Goal: Task Accomplishment & Management: Manage account settings

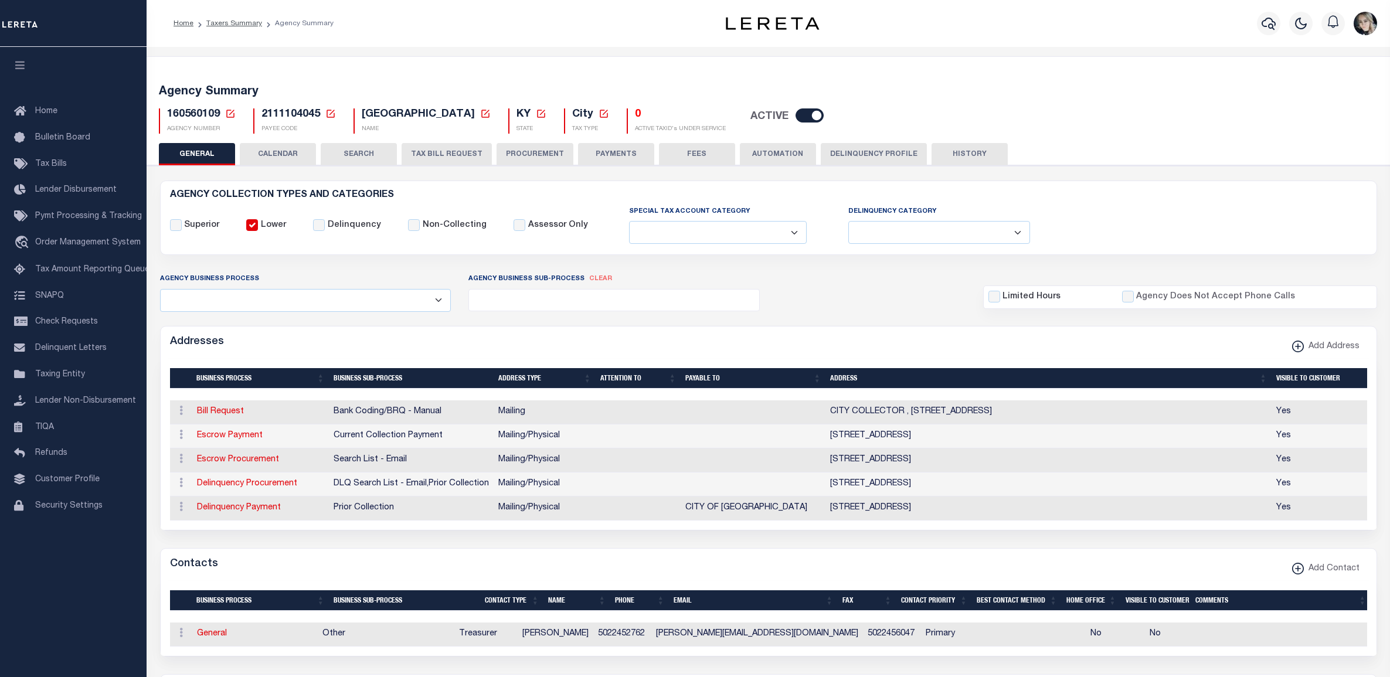
select select
click at [230, 113] on icon at bounding box center [230, 114] width 8 height 8
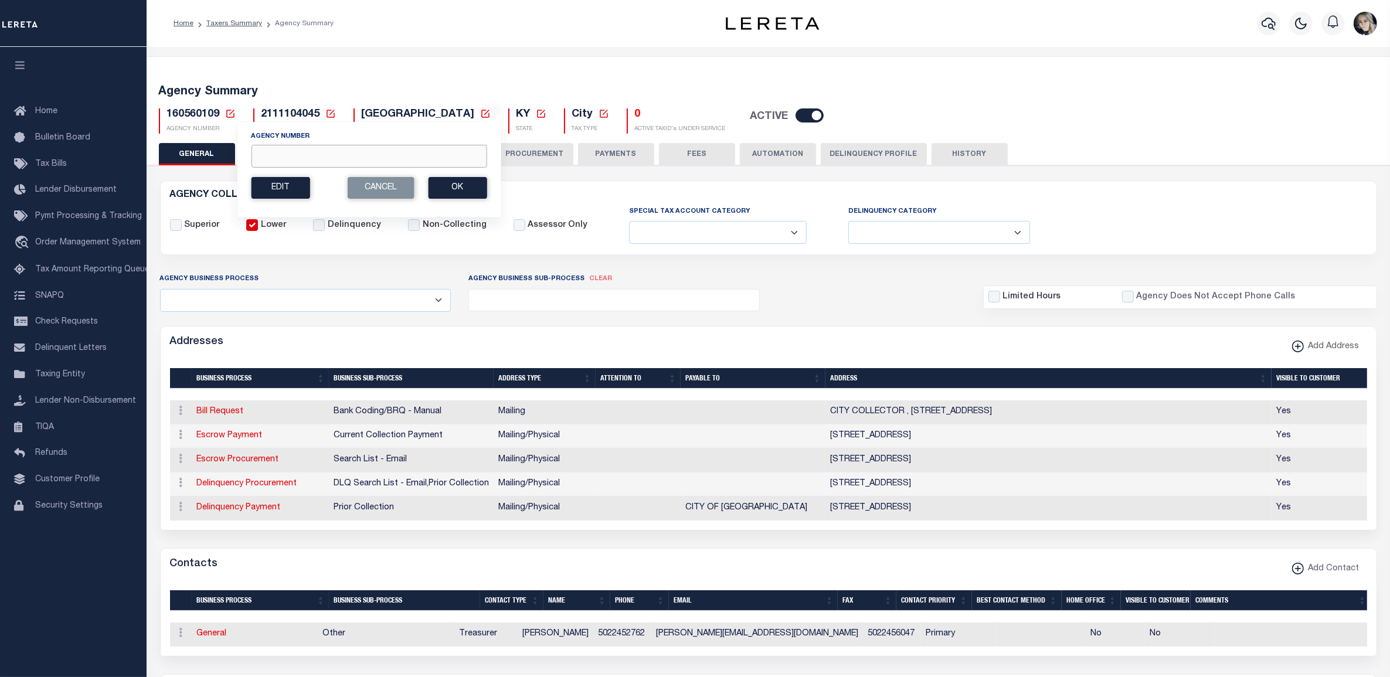
click at [291, 154] on input "Agency Number" at bounding box center [369, 156] width 236 height 23
paste input "310470607"
type input "310470607"
click at [453, 191] on button "Ok" at bounding box center [457, 188] width 59 height 22
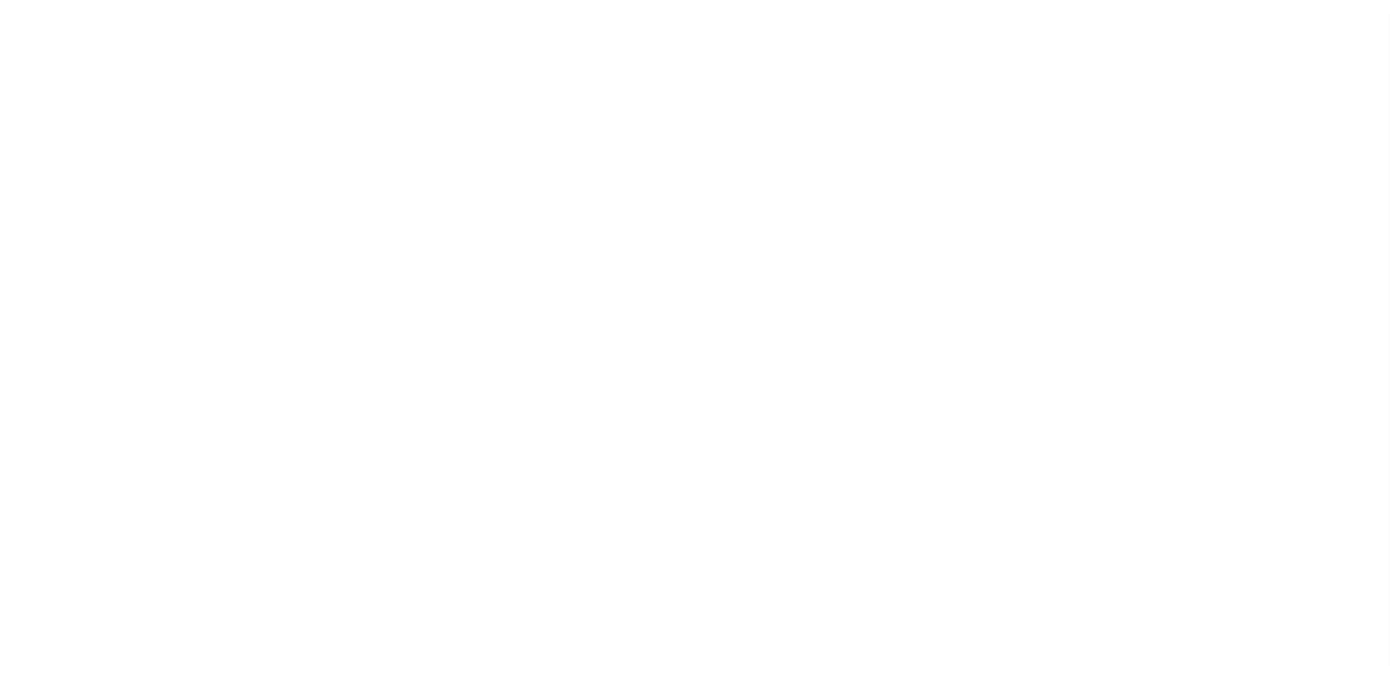
select select
checkbox input "false"
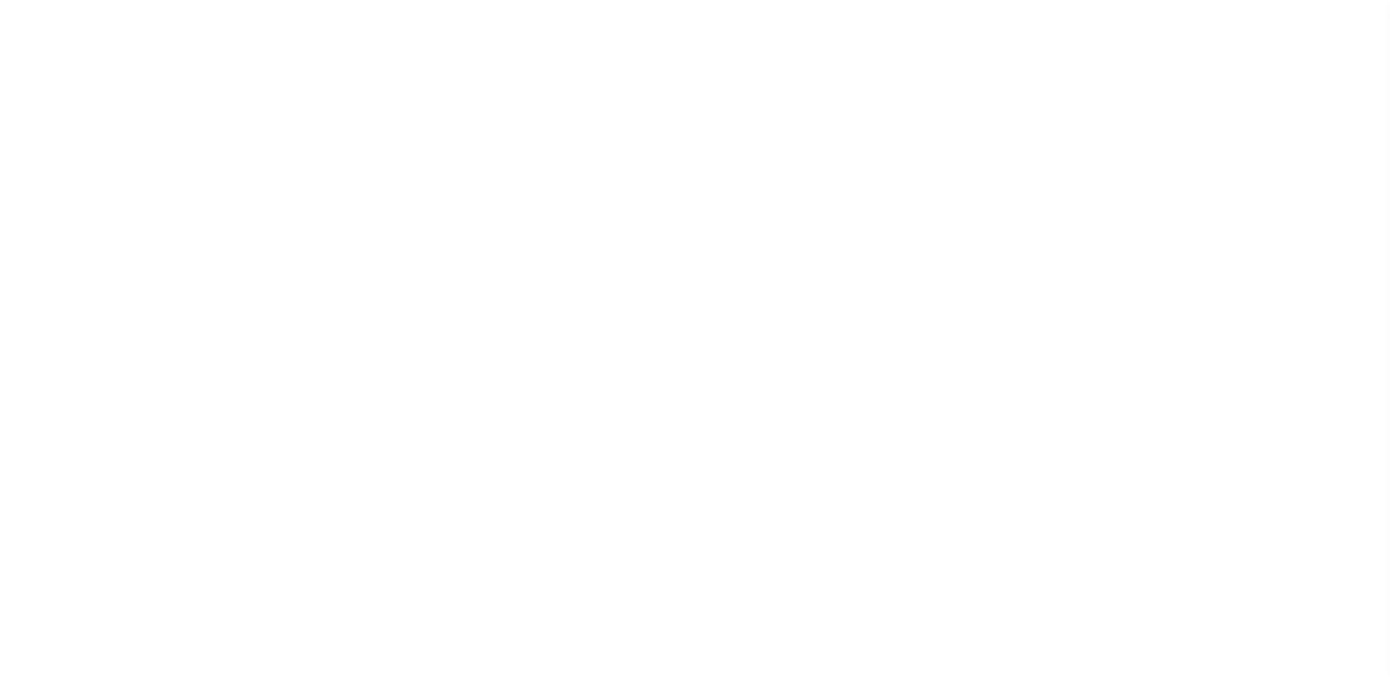
checkbox input "false"
type input "3609316012"
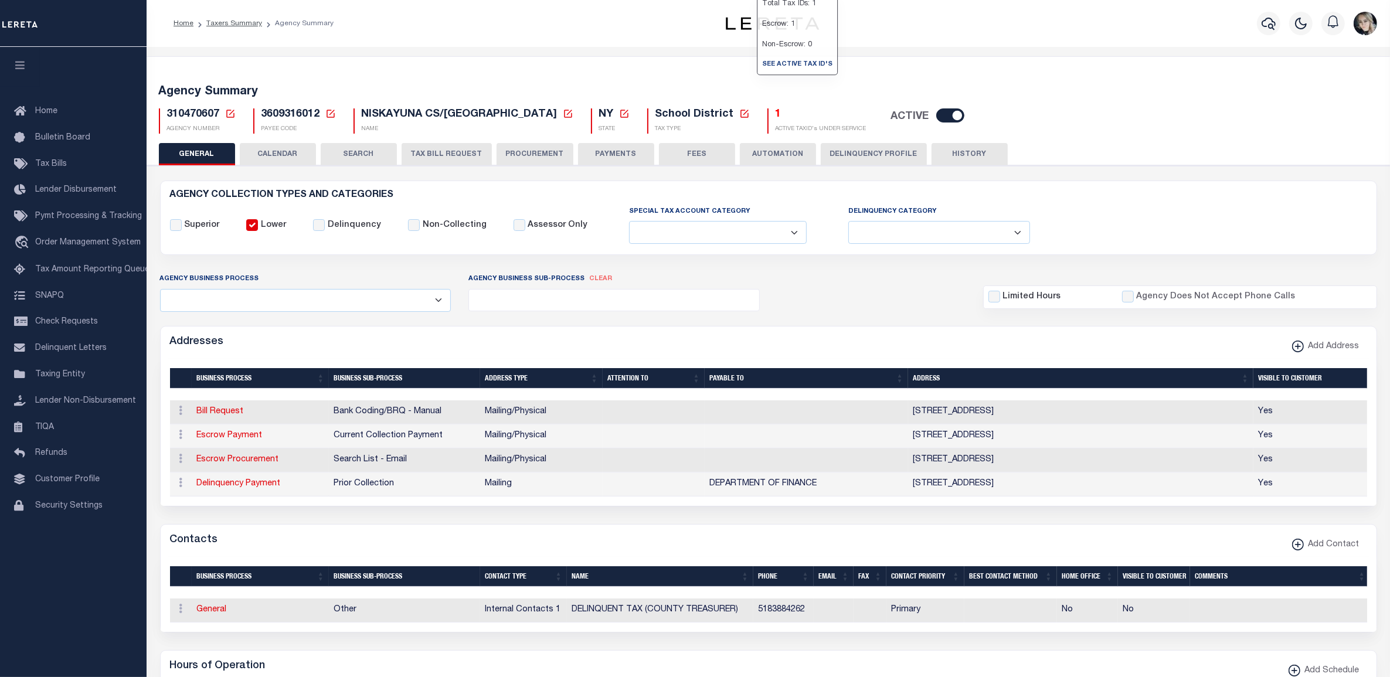
click at [776, 116] on h5 "1" at bounding box center [821, 114] width 91 height 13
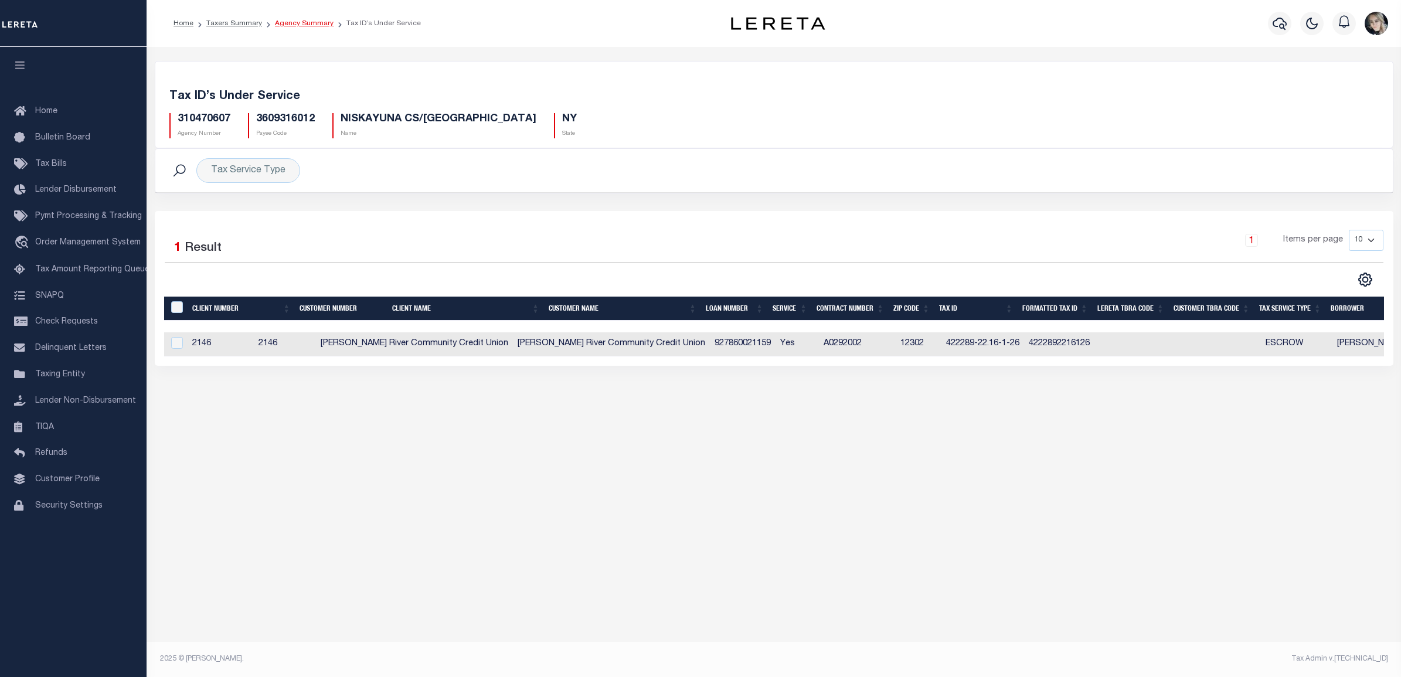
click at [291, 26] on link "Agency Summary" at bounding box center [304, 23] width 59 height 7
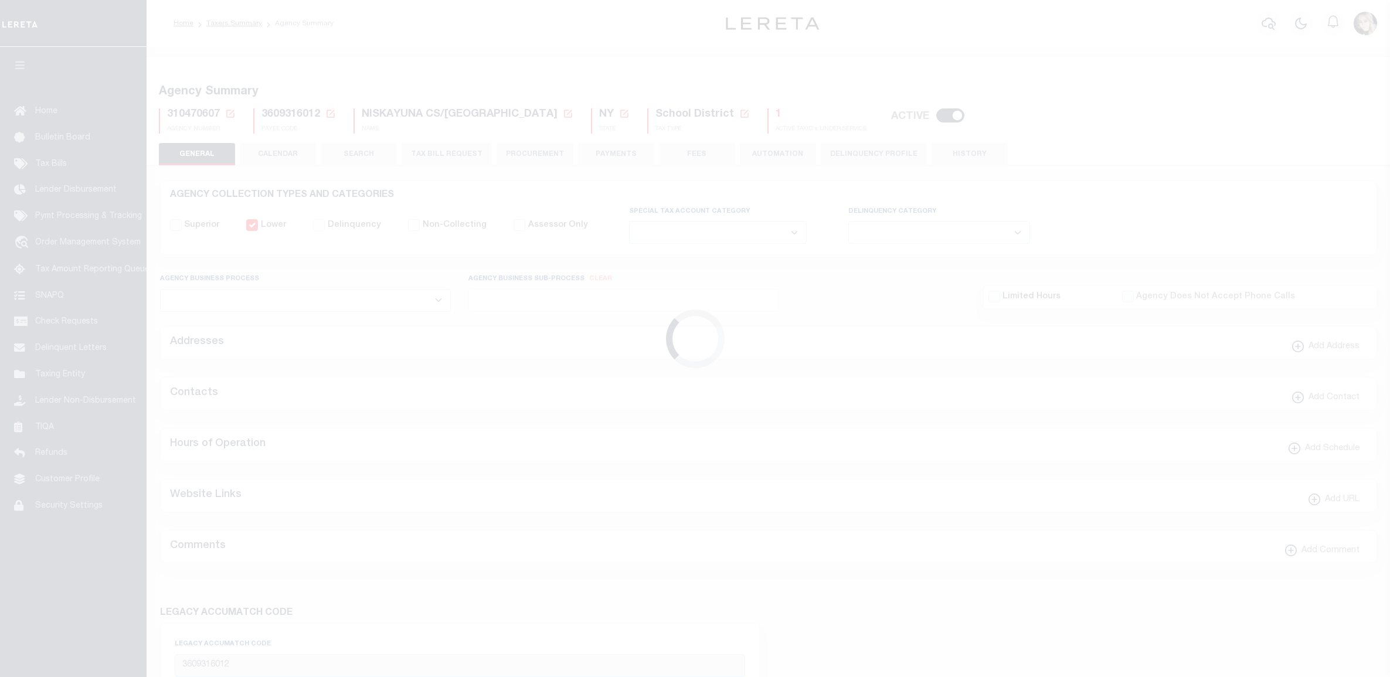
select select
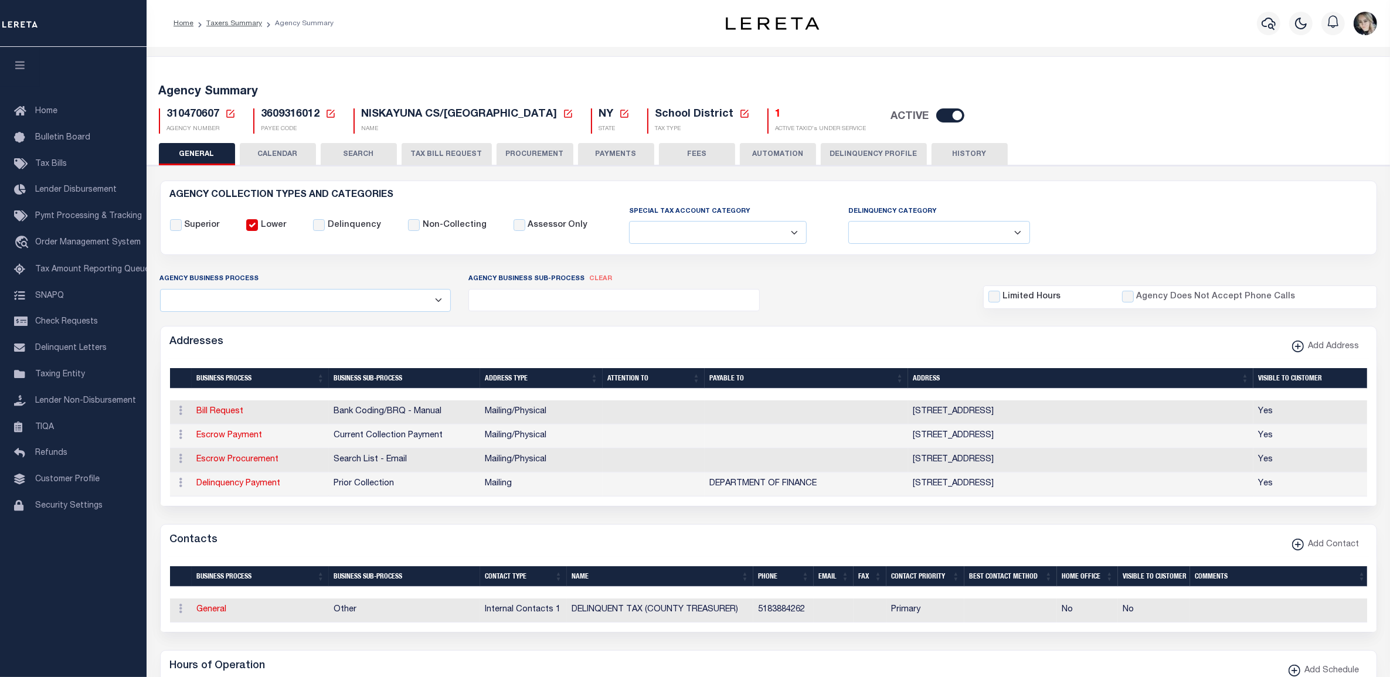
click at [457, 156] on button "TAX BILL REQUEST" at bounding box center [447, 154] width 90 height 22
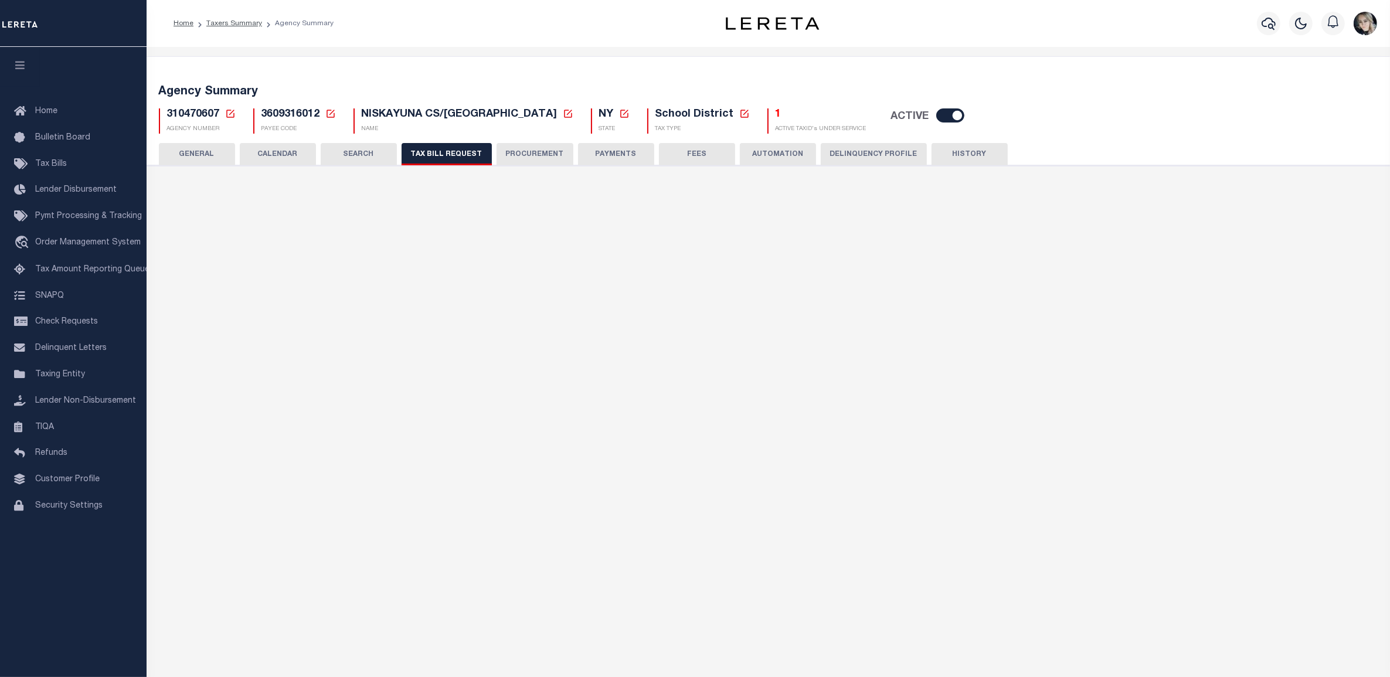
select select "27"
checkbox input "false"
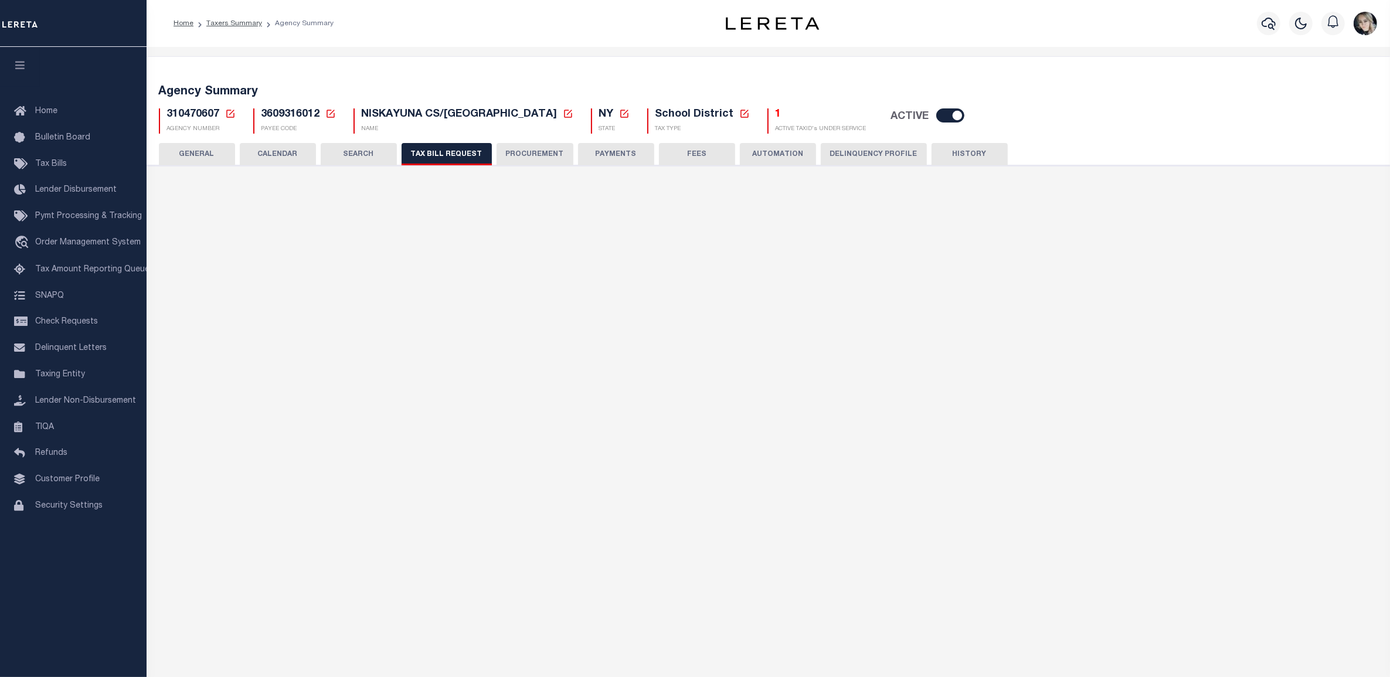
select select "20"
select select "false"
select select
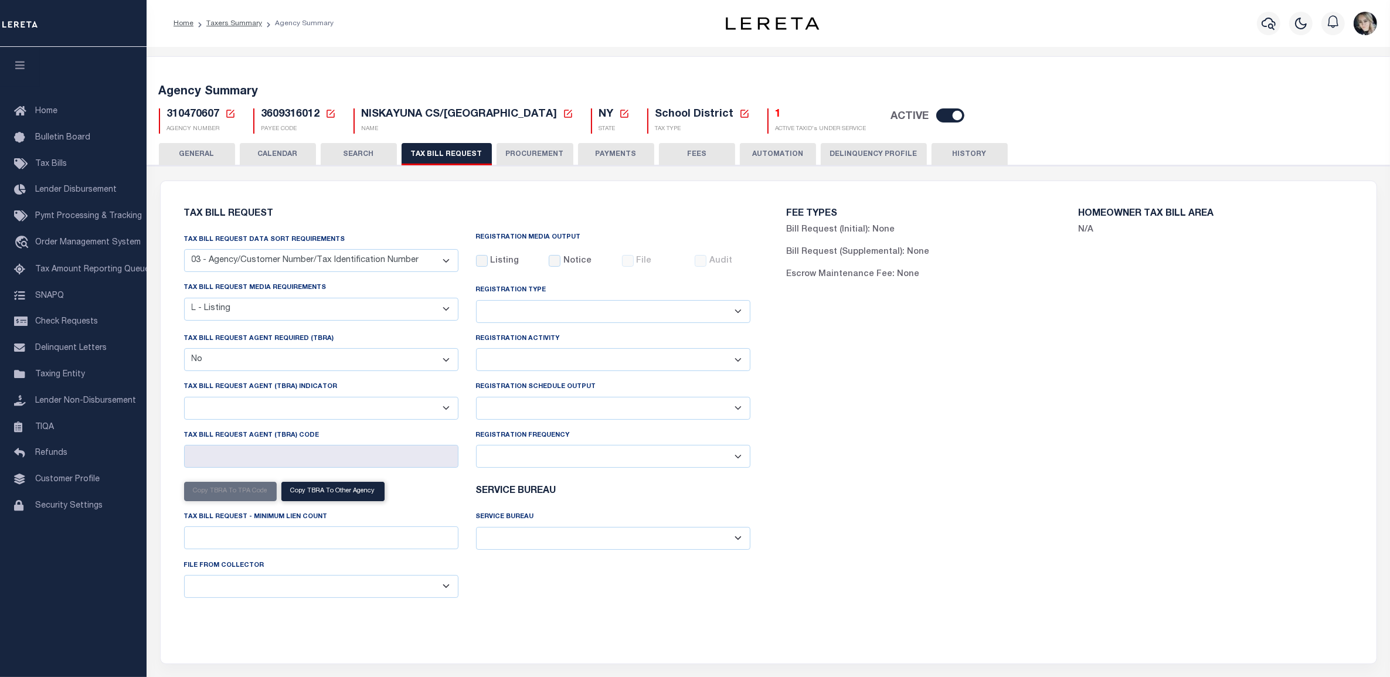
click at [345, 309] on select "A - Listing, File B - Blank Disk E - Notice, Listing F - Form G - Survey L - Li…" at bounding box center [321, 309] width 274 height 23
select select "22"
click at [184, 298] on select "A - Listing, File B - Blank Disk E - Notice, Listing F - Form G - Survey L - Li…" at bounding box center [321, 309] width 274 height 23
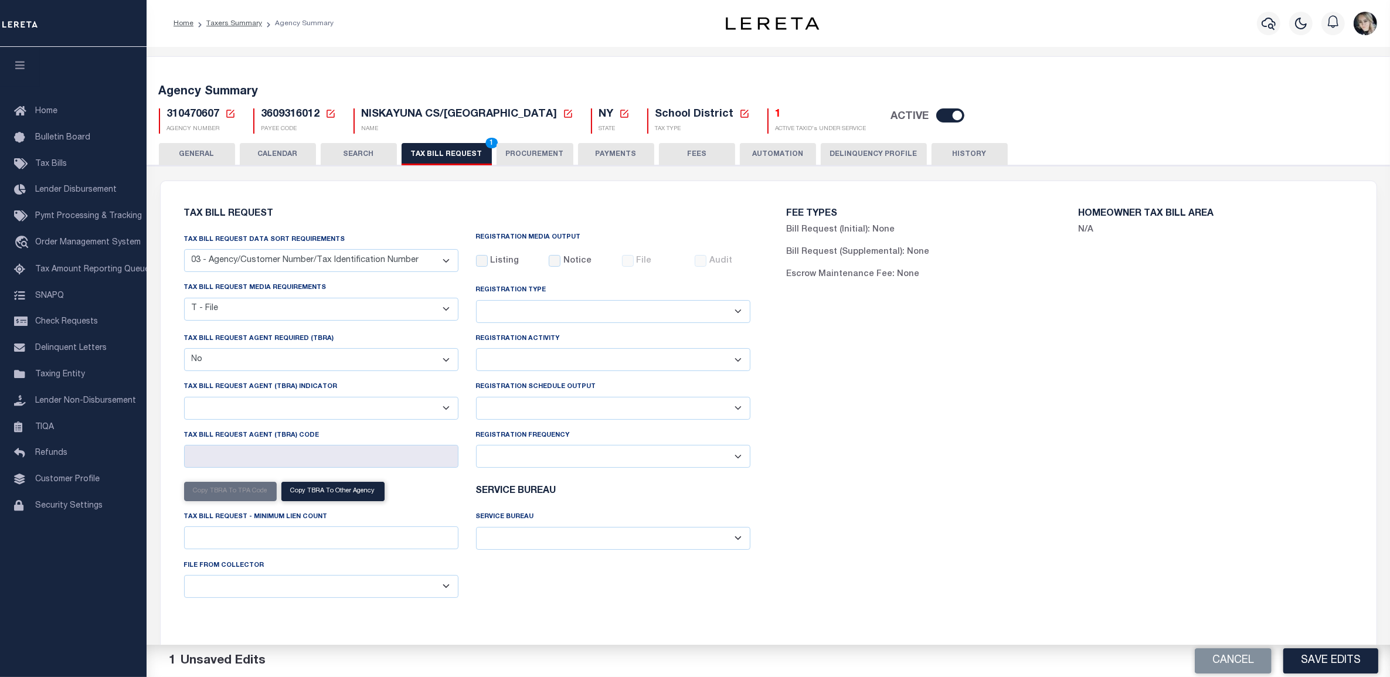
click at [577, 408] on select "Delta File Full File" at bounding box center [613, 408] width 274 height 23
select select "1"
click at [476, 399] on select "Delta File Full File" at bounding box center [613, 408] width 274 height 23
click at [1350, 661] on button "Save Edits" at bounding box center [1330, 660] width 95 height 25
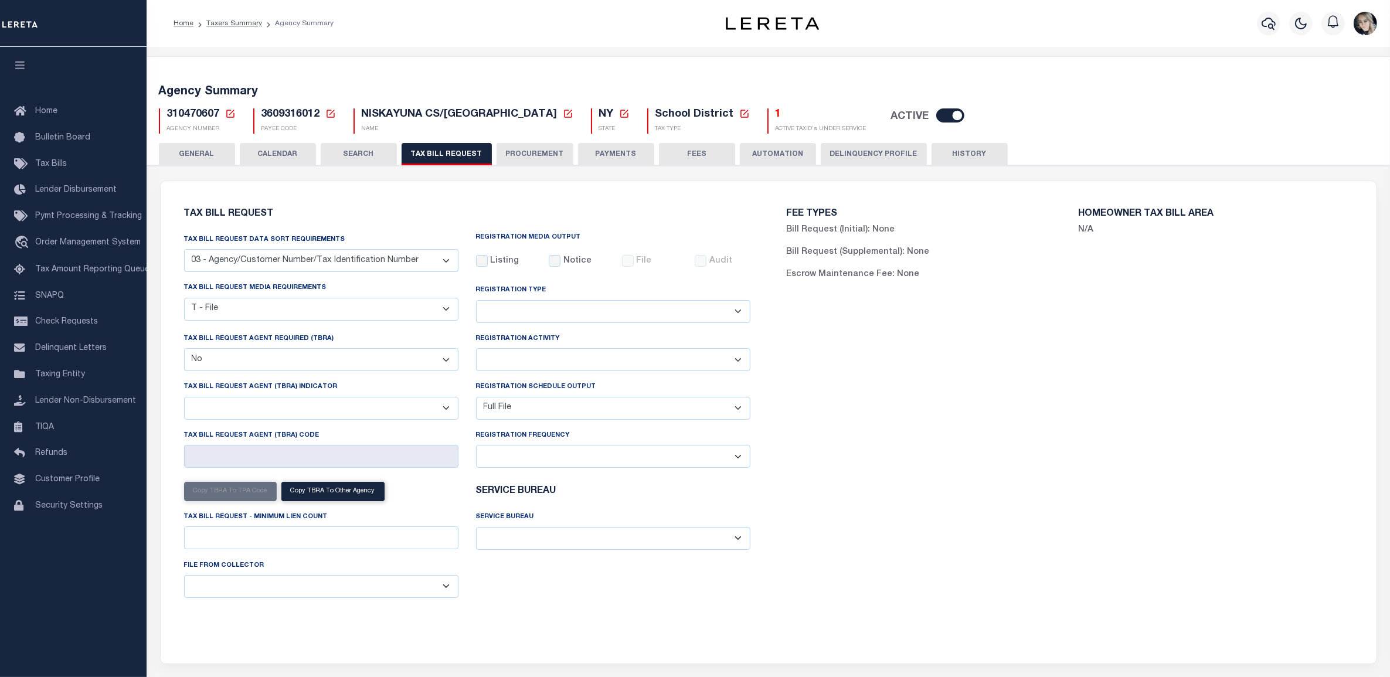
click at [203, 112] on span "310470607" at bounding box center [193, 114] width 53 height 11
copy h5 "310470607"
click at [232, 115] on icon at bounding box center [230, 113] width 11 height 11
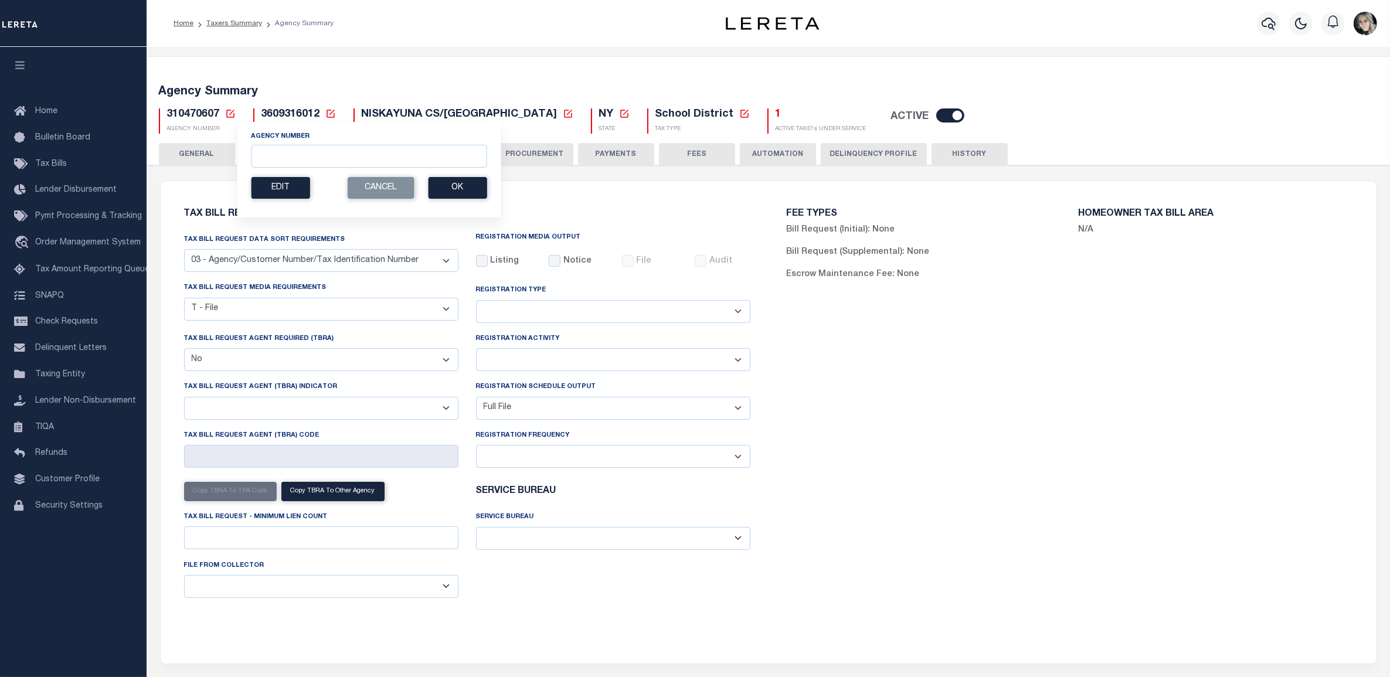
click at [330, 170] on section "Agency Number Edit Cancel Ok" at bounding box center [369, 164] width 236 height 67
click at [333, 157] on input "Agency Number" at bounding box center [369, 156] width 236 height 23
paste input "3"
click at [334, 157] on input "Agency Number" at bounding box center [369, 156] width 236 height 23
type input "360030000"
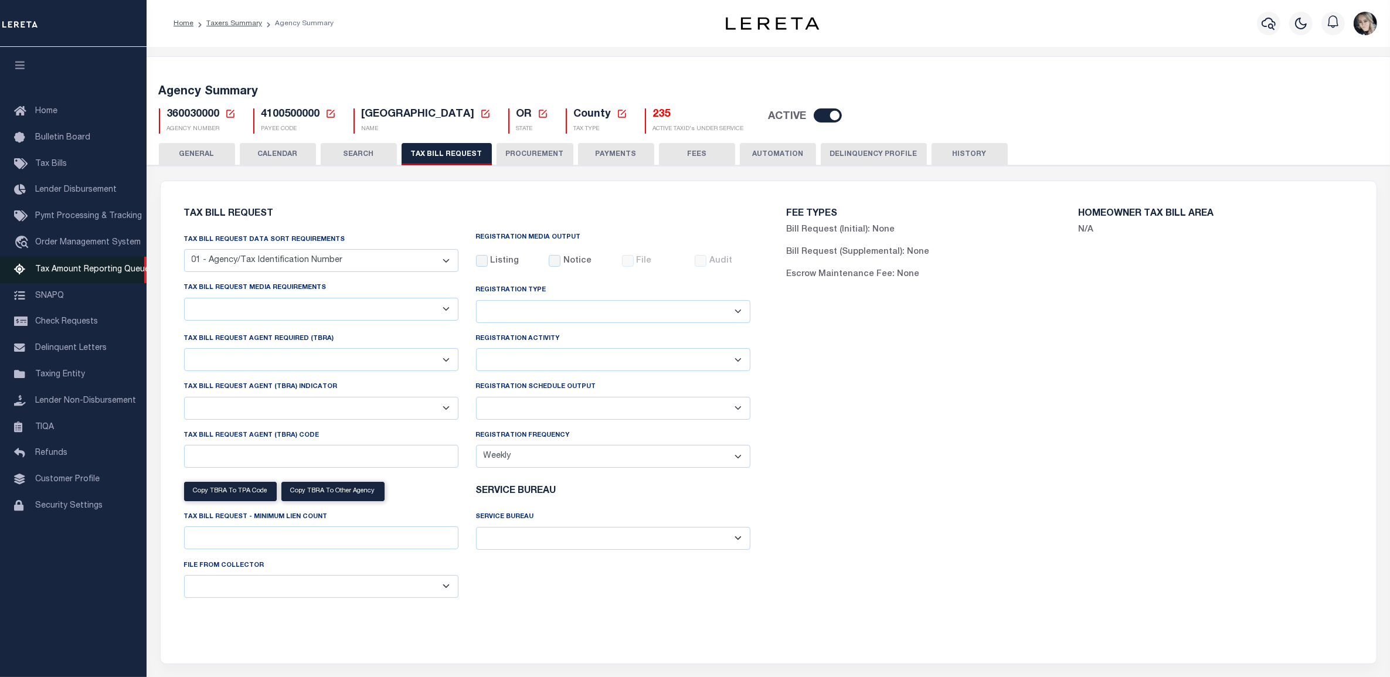
checkbox input "false"
select select "22"
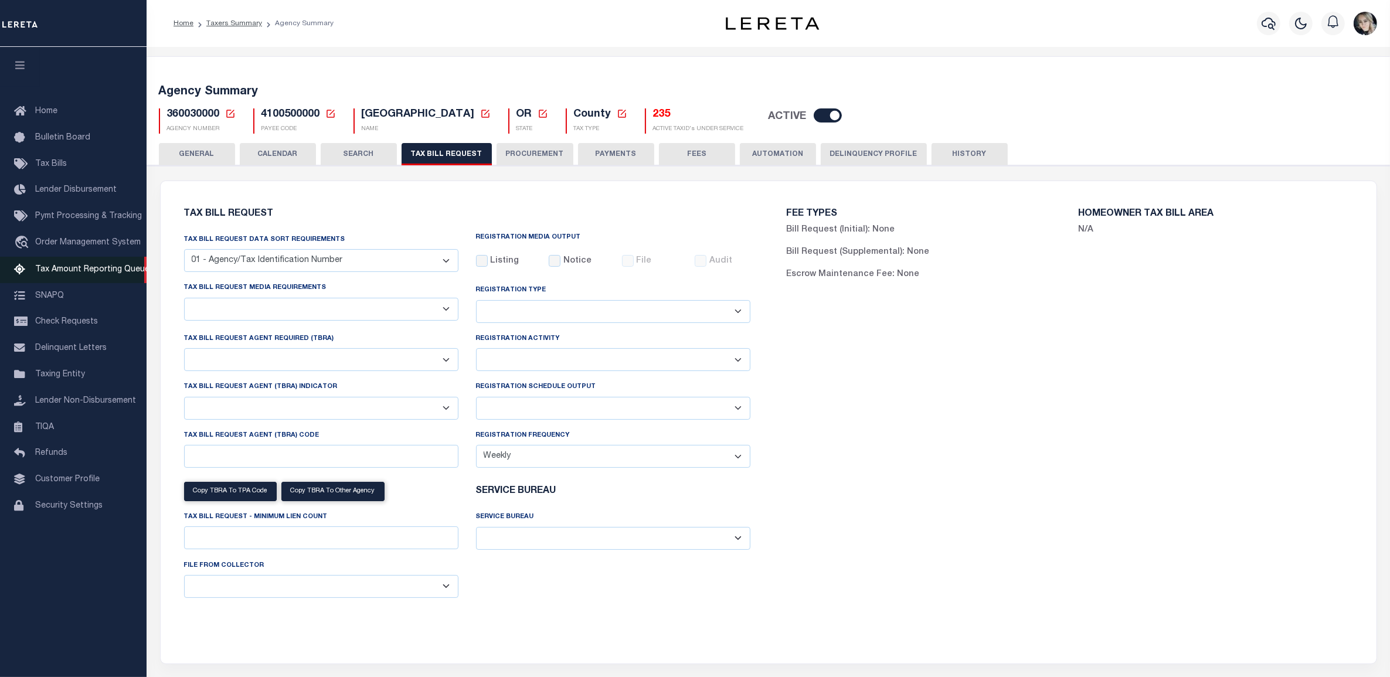
select select "true"
select select "9"
type input "LTS"
select select
select select "4100743000"
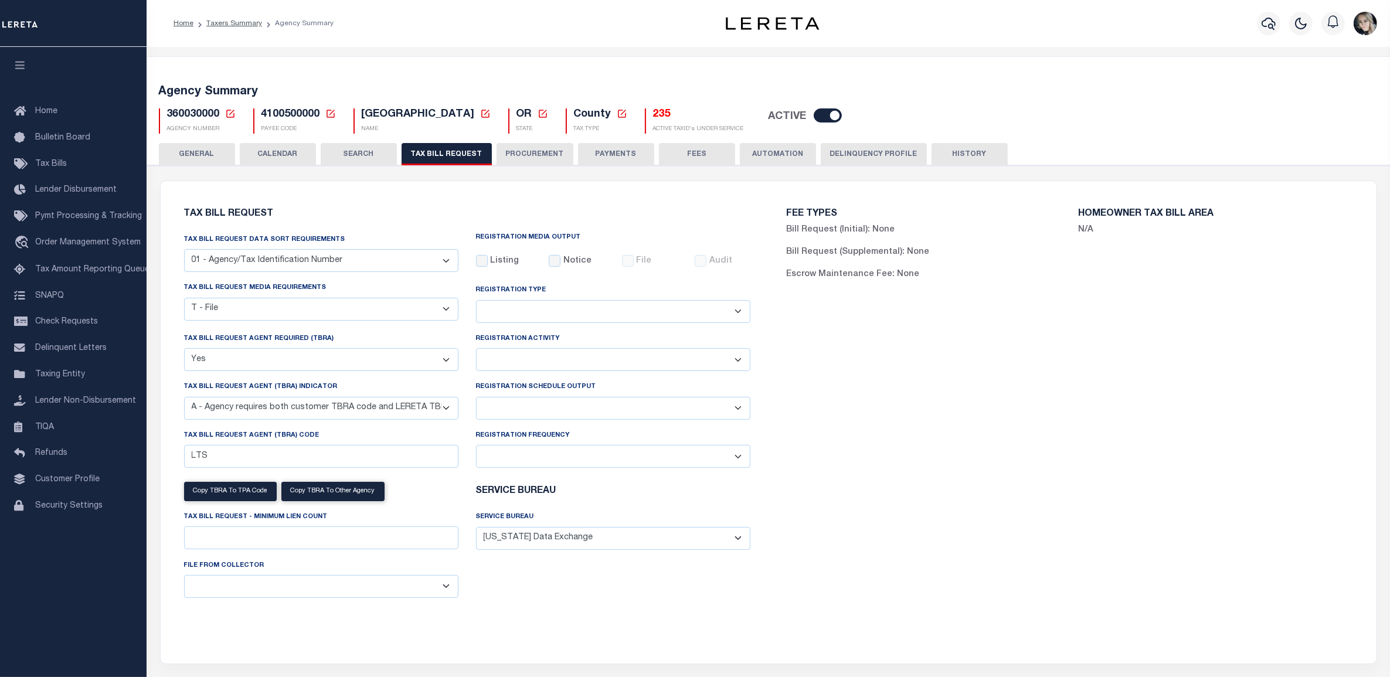
click at [538, 411] on select "Delta File Full File" at bounding box center [613, 408] width 274 height 23
select select "1"
click at [476, 399] on select "Delta File Full File" at bounding box center [613, 408] width 274 height 23
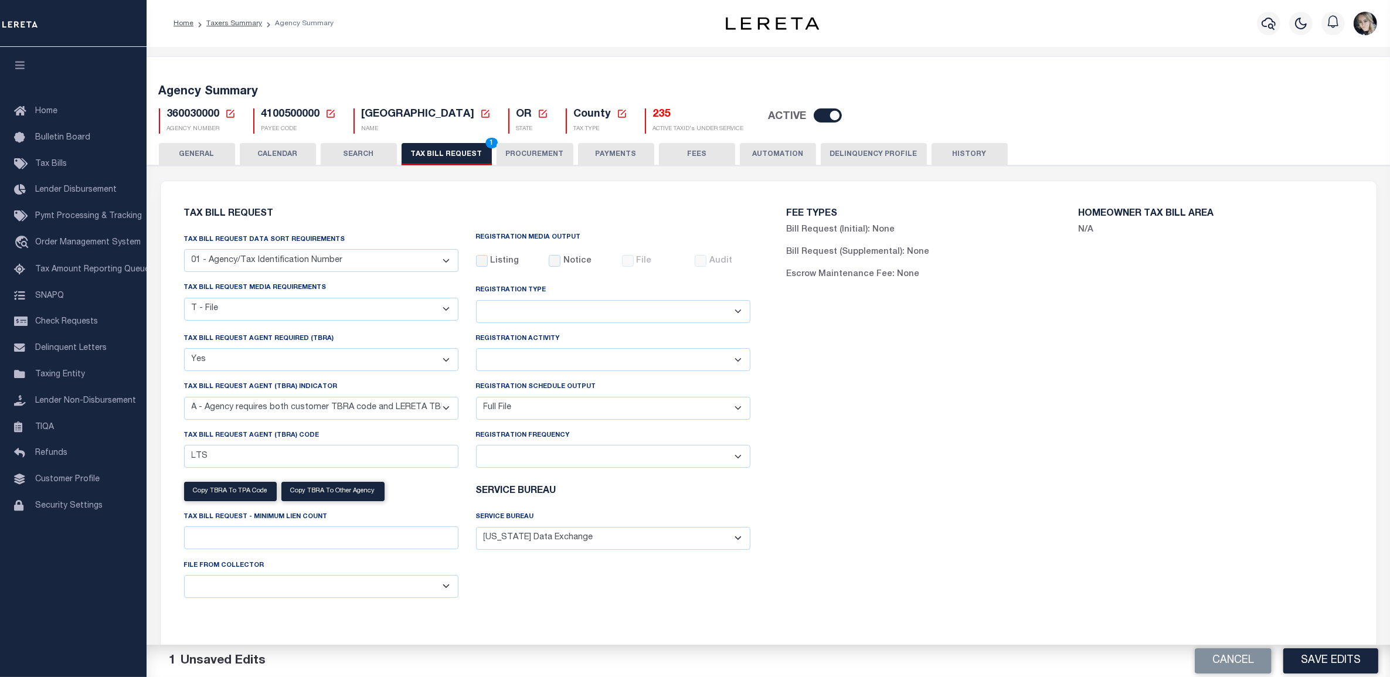
click at [1317, 657] on button "Save Edits" at bounding box center [1330, 660] width 95 height 25
drag, startPoint x: 447, startPoint y: 155, endPoint x: 1247, endPoint y: 573, distance: 902.3
click at [447, 155] on button "TAX BILL REQUEST 1" at bounding box center [447, 154] width 90 height 22
click at [1332, 657] on button "Save Edits" at bounding box center [1330, 660] width 95 height 25
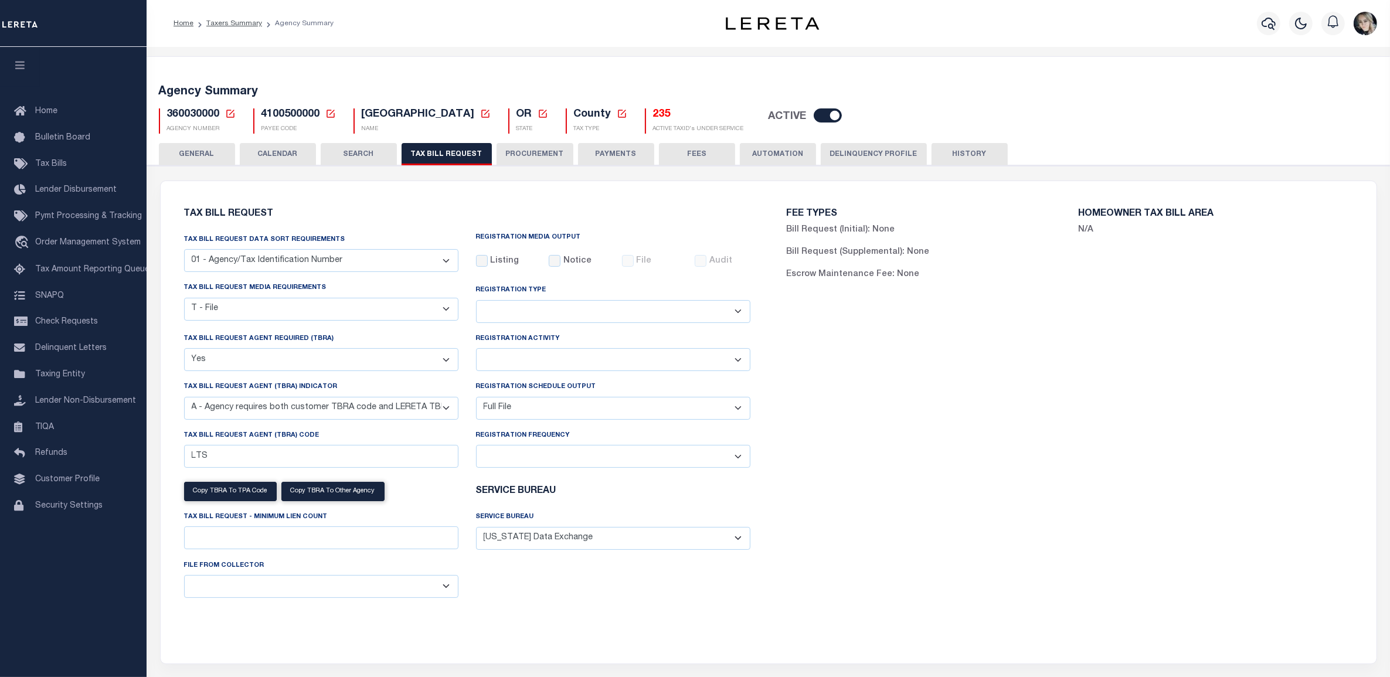
click at [226, 111] on icon at bounding box center [230, 114] width 8 height 8
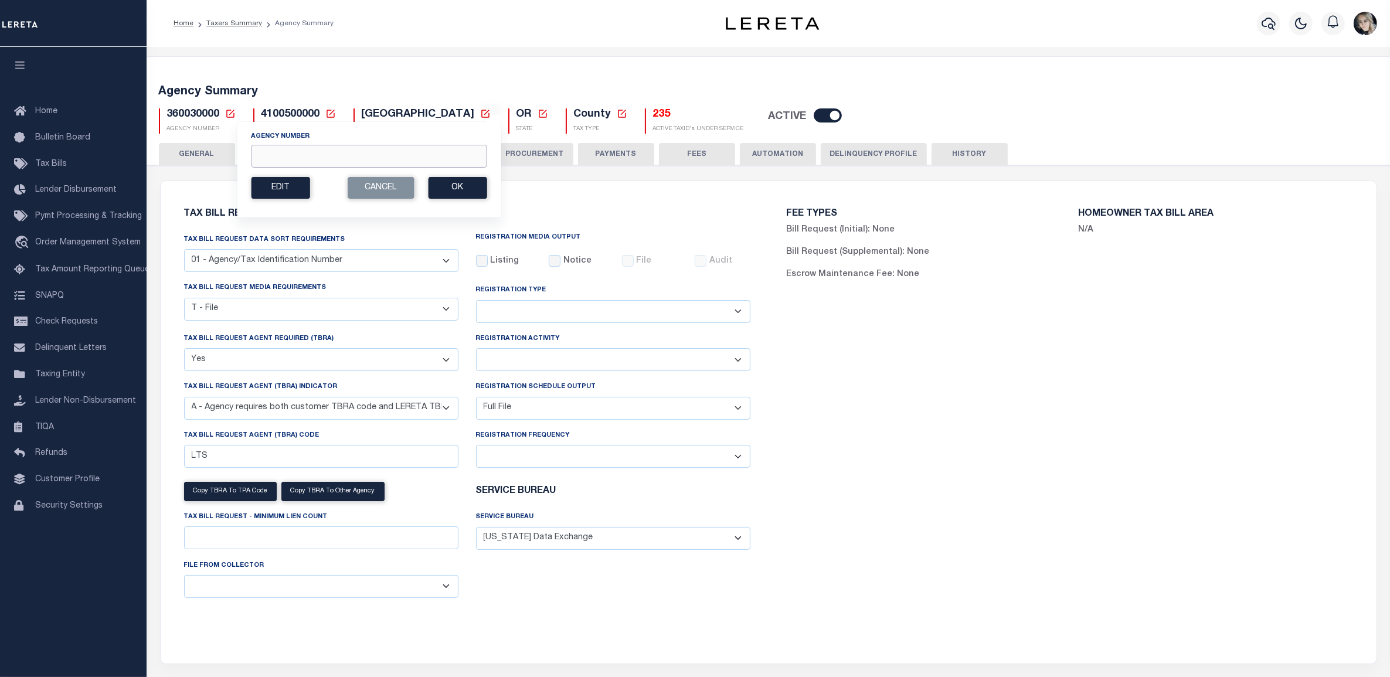
click at [277, 153] on input "Agency Number" at bounding box center [369, 156] width 236 height 23
type input "360038888"
click at [455, 186] on button "Ok" at bounding box center [457, 188] width 59 height 22
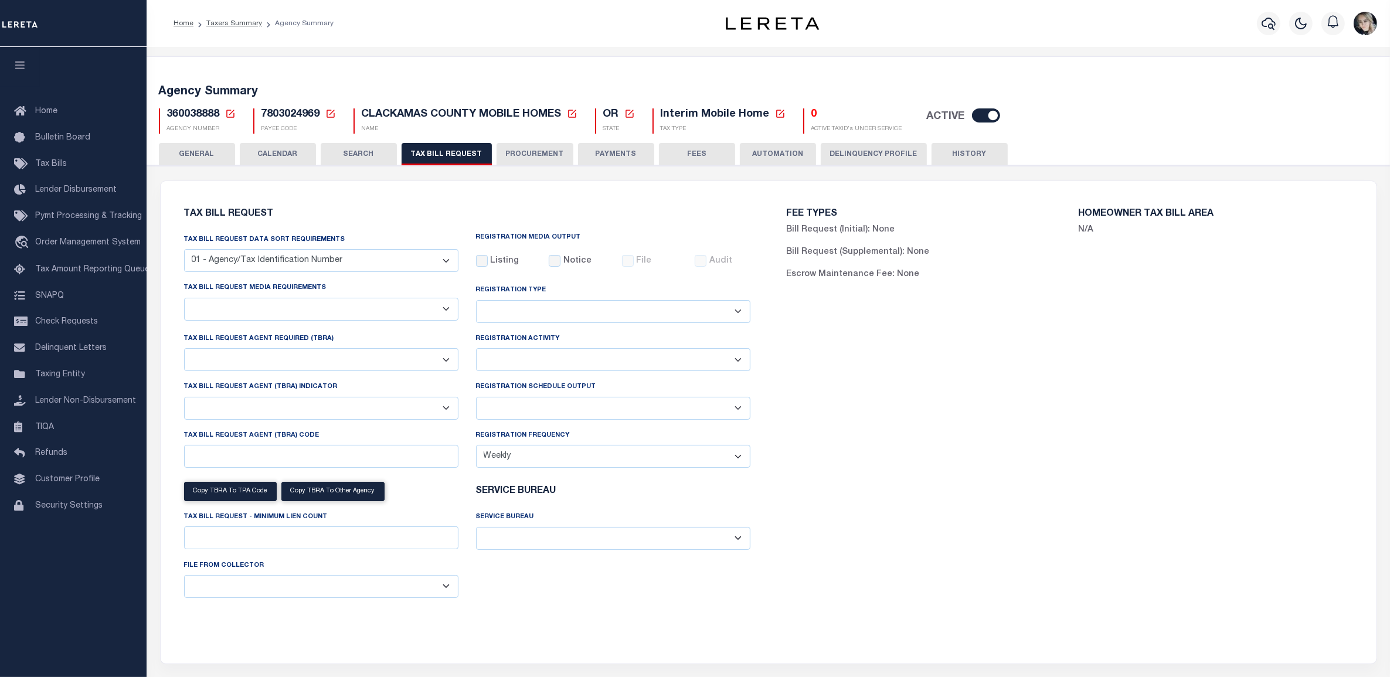
checkbox input "false"
select select "22"
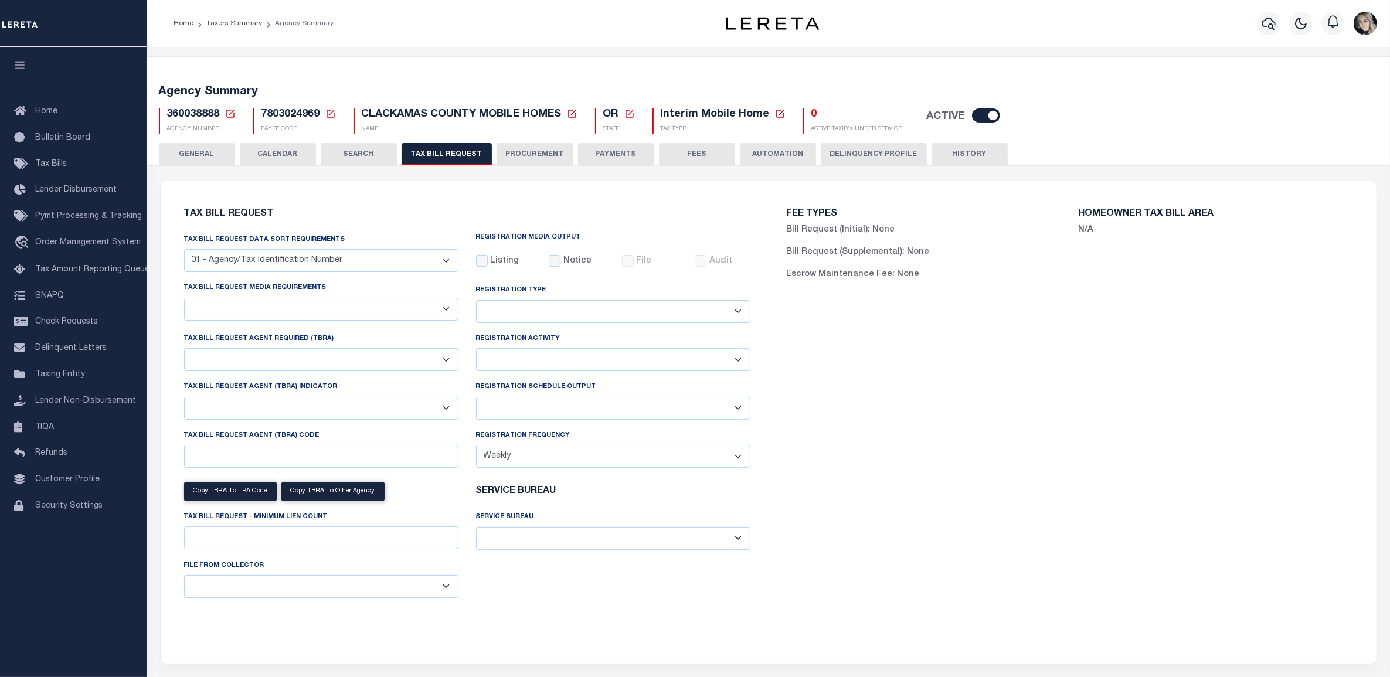
select select "true"
select select "9"
type input "LTS"
select select
click at [570, 406] on select "Delta File Full File" at bounding box center [613, 408] width 274 height 23
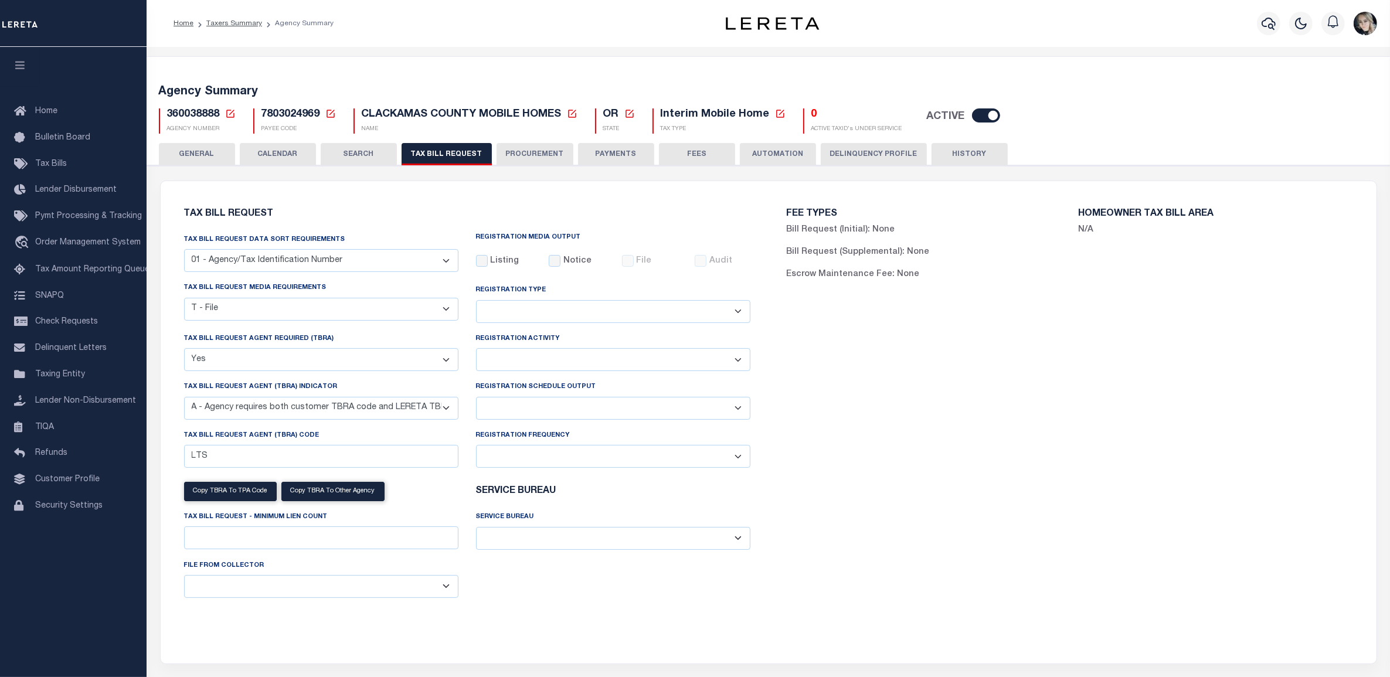
select select "1"
click at [476, 399] on select "Delta File Full File" at bounding box center [613, 408] width 274 height 23
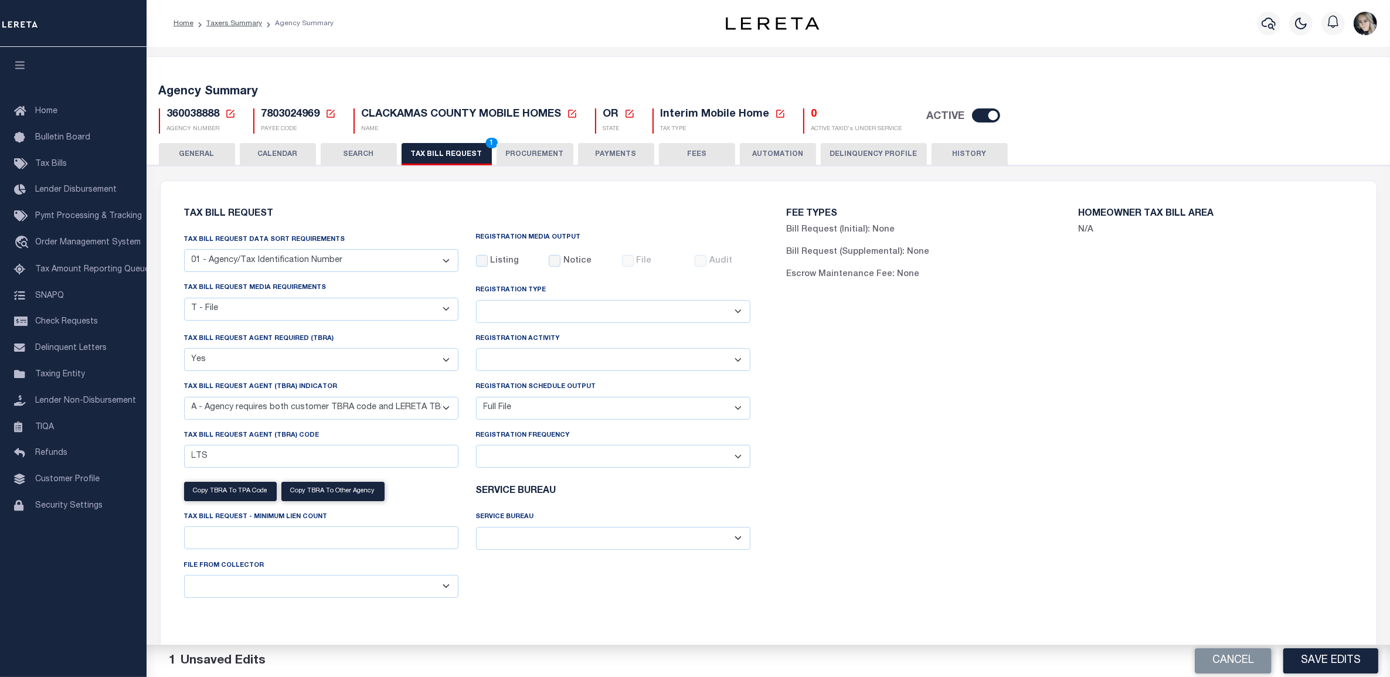
click at [1316, 664] on button "Save Edits" at bounding box center [1330, 660] width 95 height 25
click at [463, 147] on button "TAX BILL REQUEST 1" at bounding box center [447, 154] width 90 height 22
click at [1338, 665] on button "Save Edits" at bounding box center [1330, 660] width 95 height 25
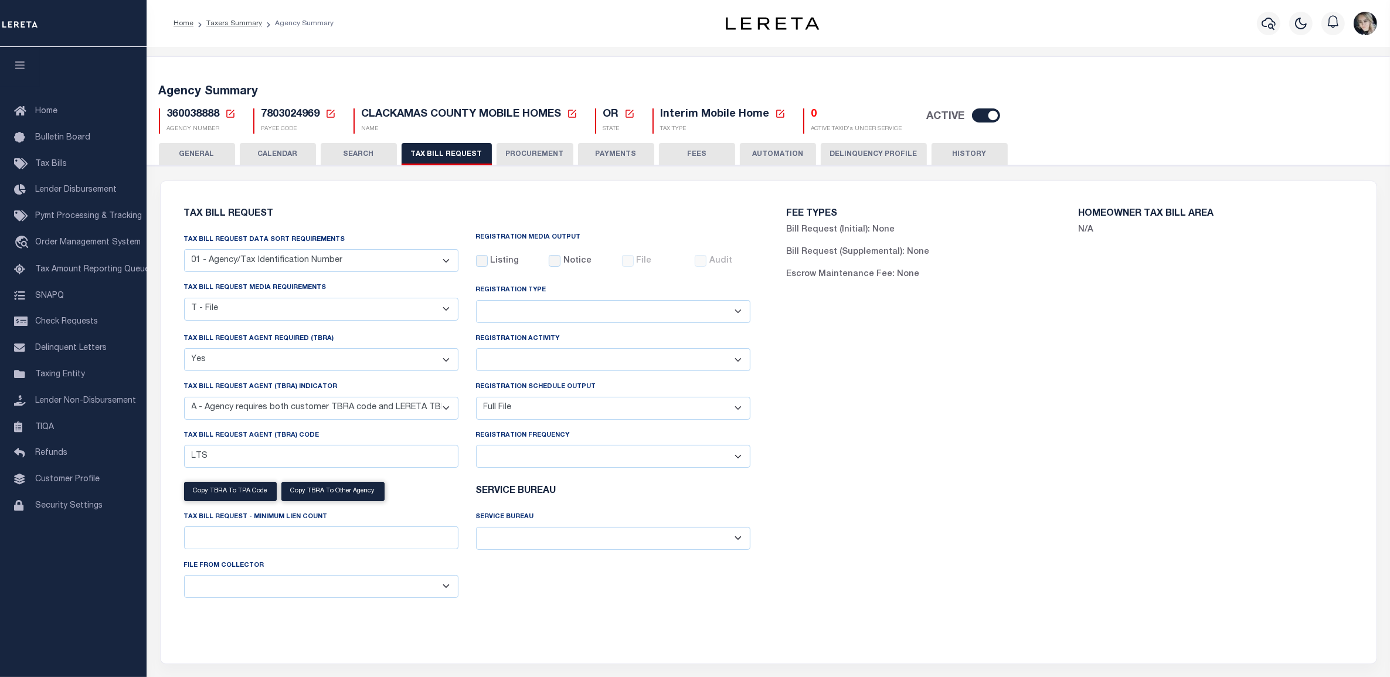
click at [1270, 317] on div "FEE TYPES Bill Request (Initial): None Bill Request (Supplemental): None Escrow…" at bounding box center [1070, 415] width 603 height 440
click at [50, 161] on span "Tax Bills" at bounding box center [51, 164] width 32 height 8
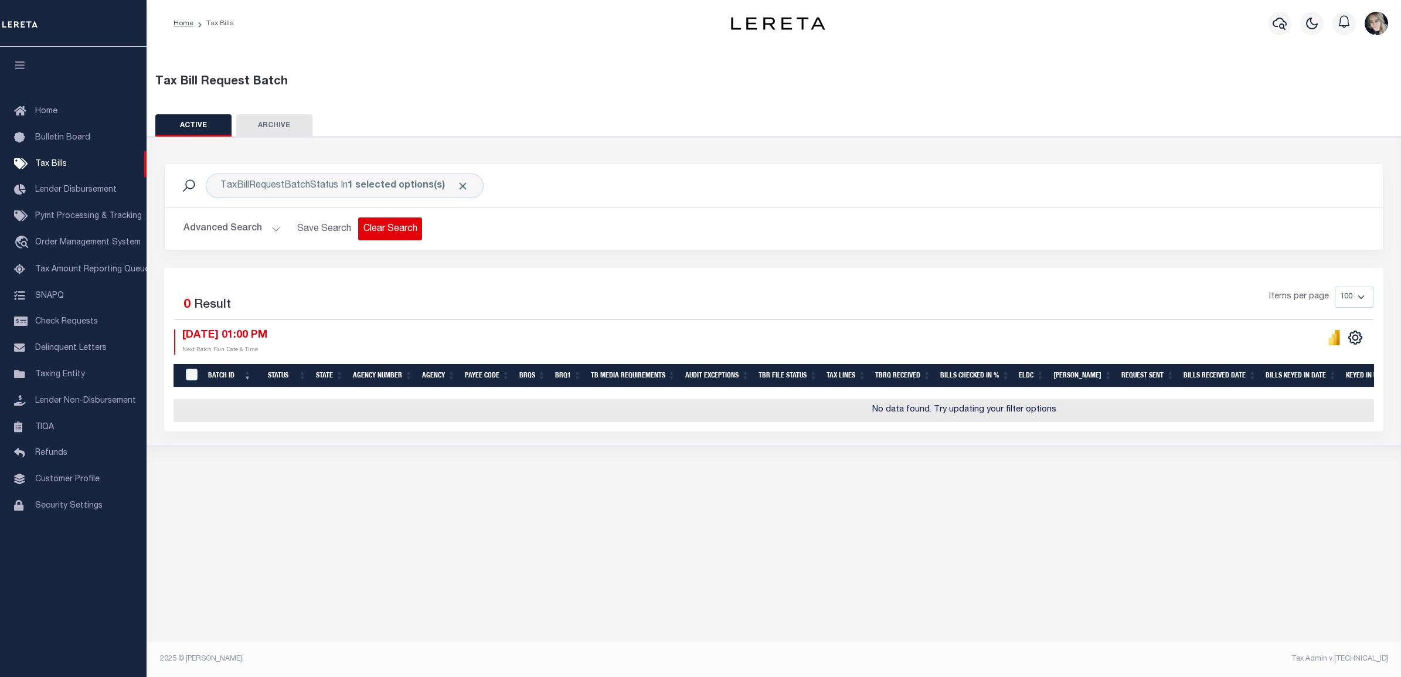
click at [375, 229] on button "Clear Search" at bounding box center [390, 229] width 64 height 23
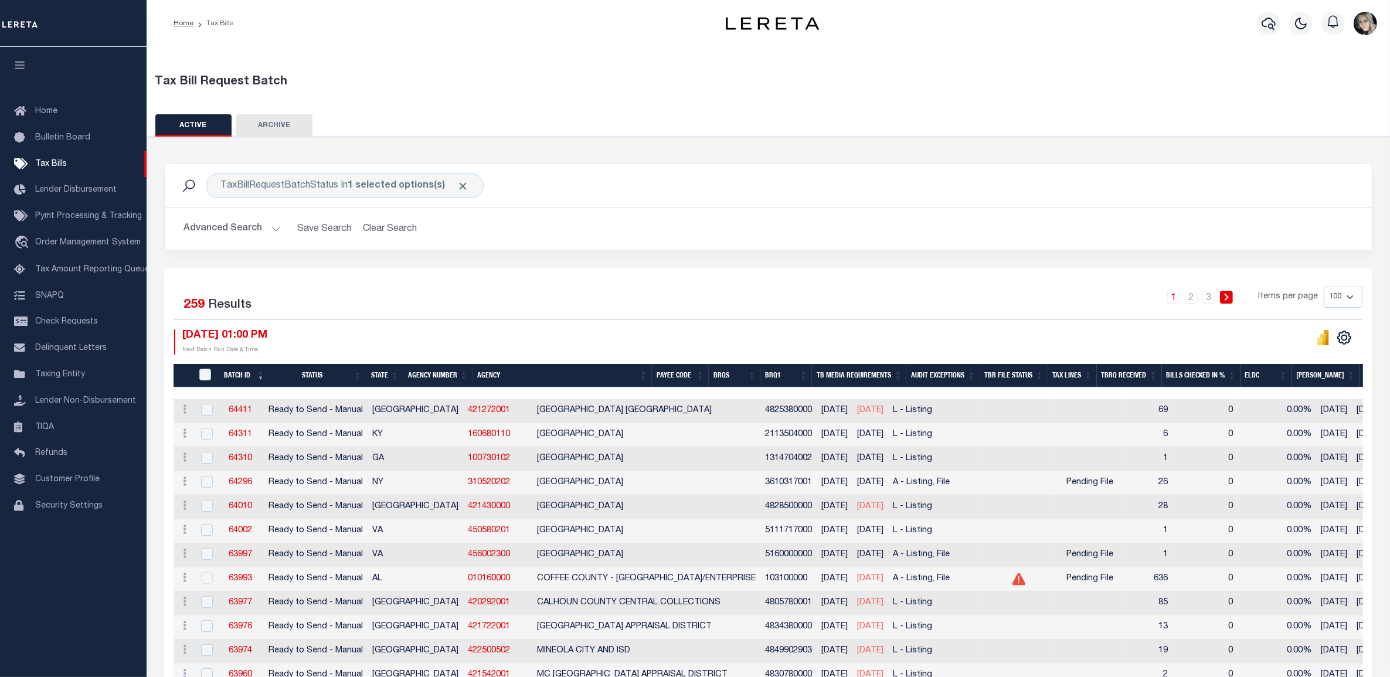
click at [209, 230] on button "Advanced Search" at bounding box center [231, 229] width 97 height 23
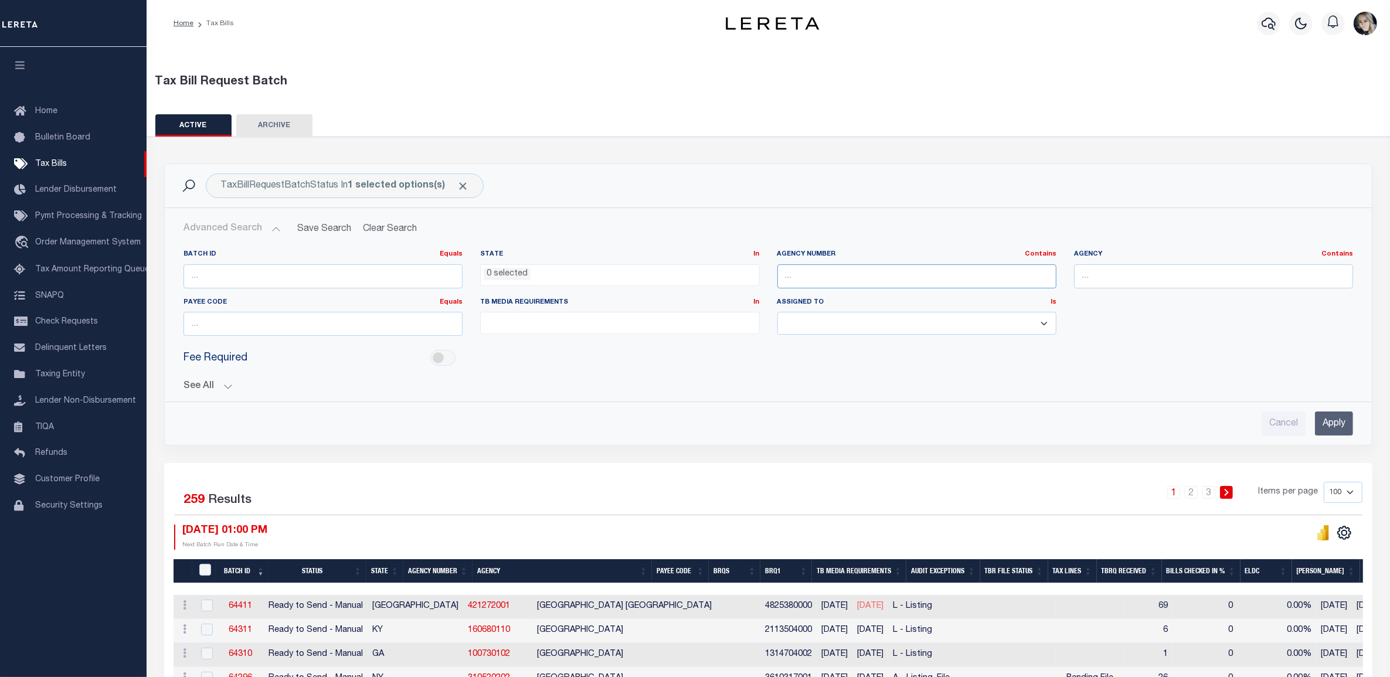
click at [869, 276] on input "text" at bounding box center [916, 276] width 279 height 24
paste input "36003"
type input "36003"
click at [1340, 429] on input "Apply" at bounding box center [1334, 424] width 38 height 24
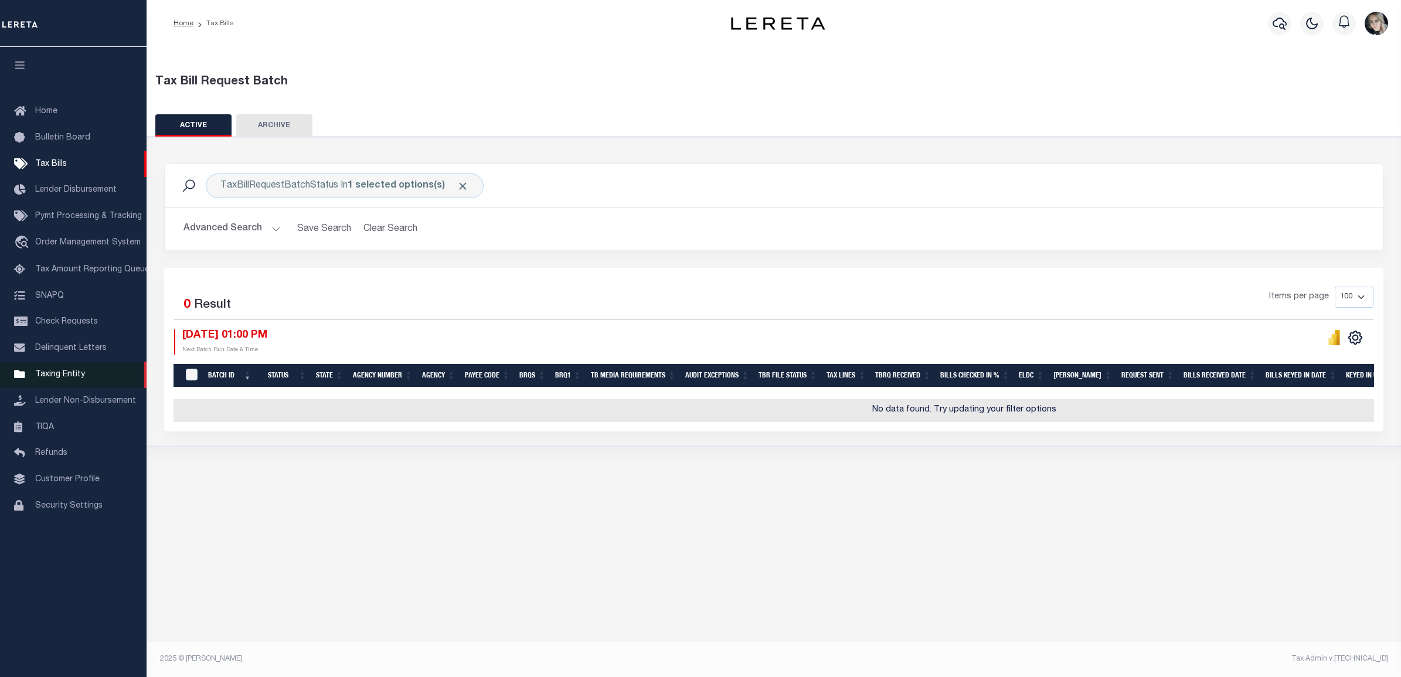
click at [52, 379] on span "Taxing Entity" at bounding box center [60, 375] width 50 height 8
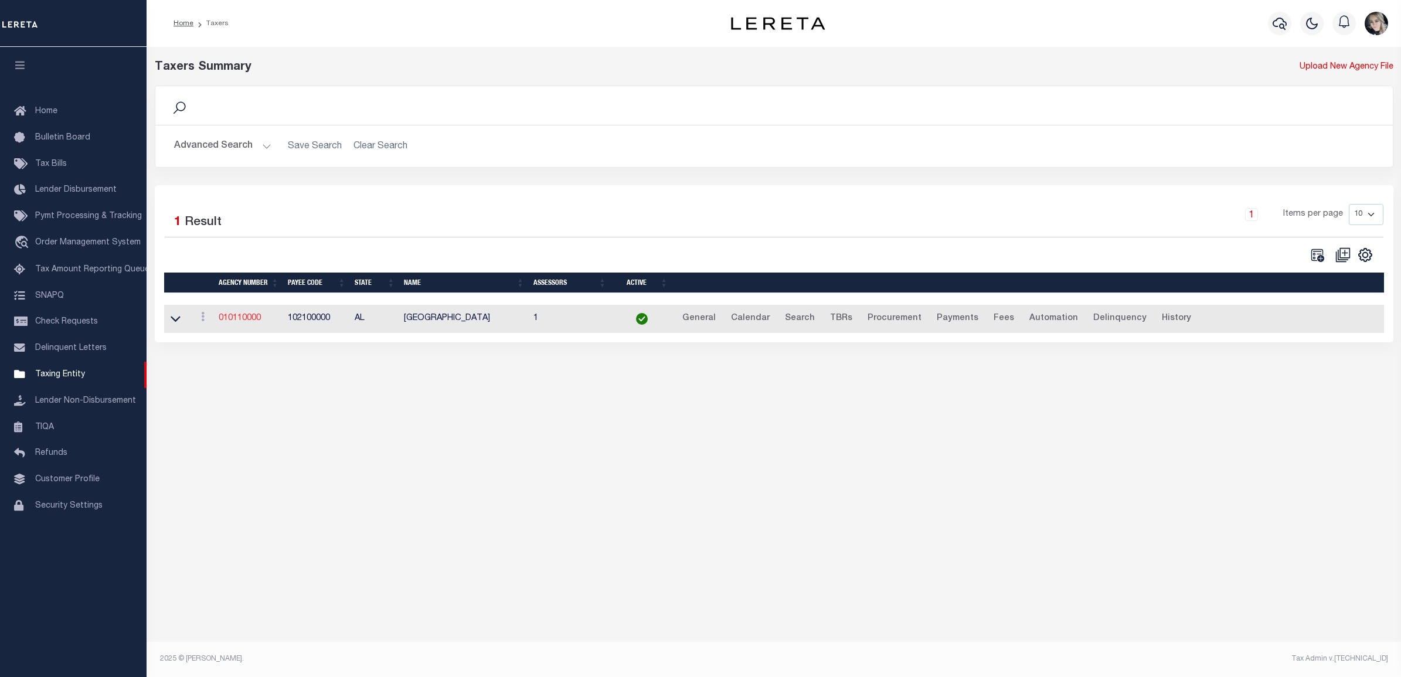
click at [242, 321] on link "010110000" at bounding box center [240, 318] width 42 height 8
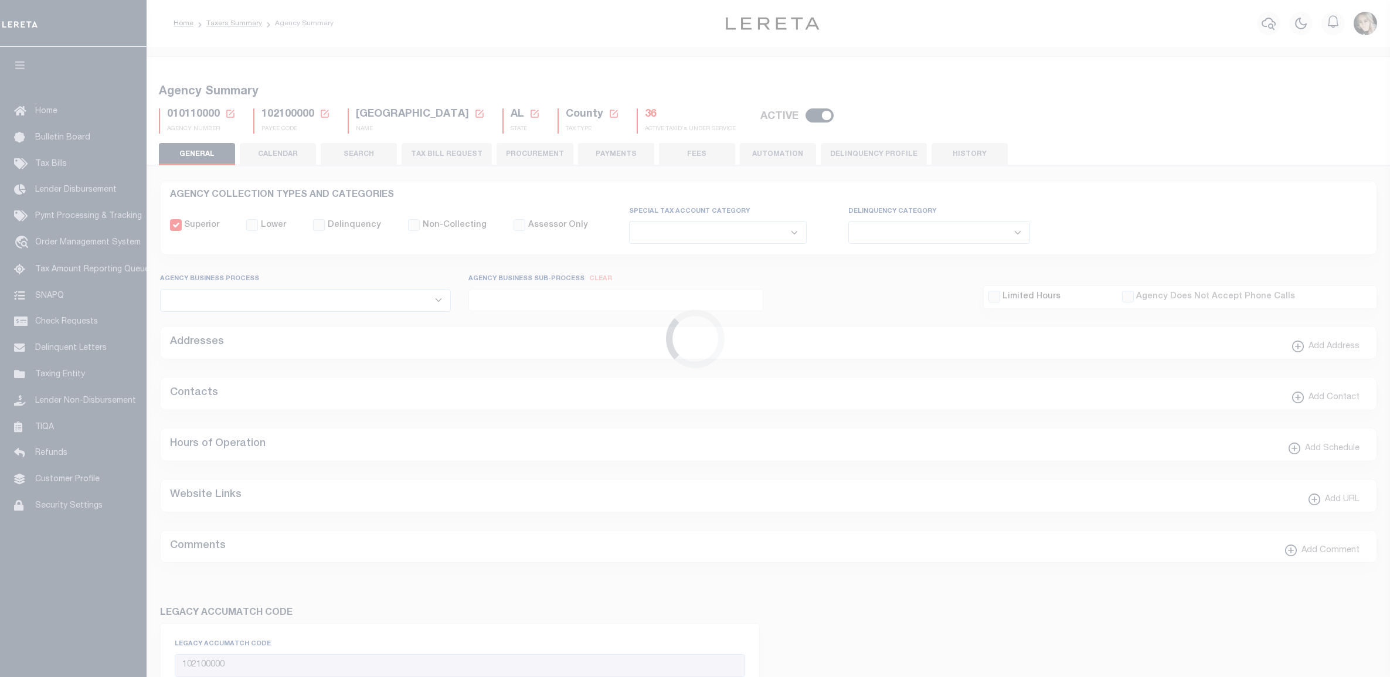
select select
click at [230, 110] on icon at bounding box center [230, 113] width 11 height 11
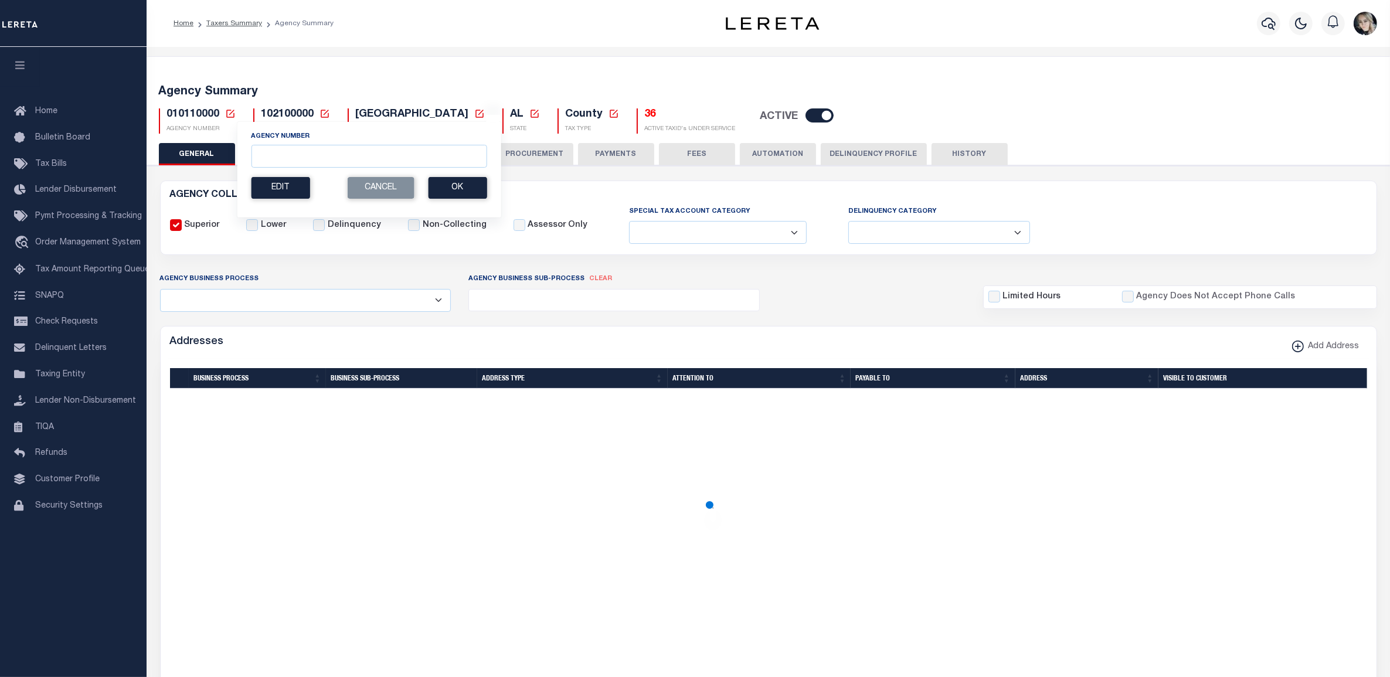
click at [271, 142] on div "Agency Number" at bounding box center [369, 149] width 236 height 36
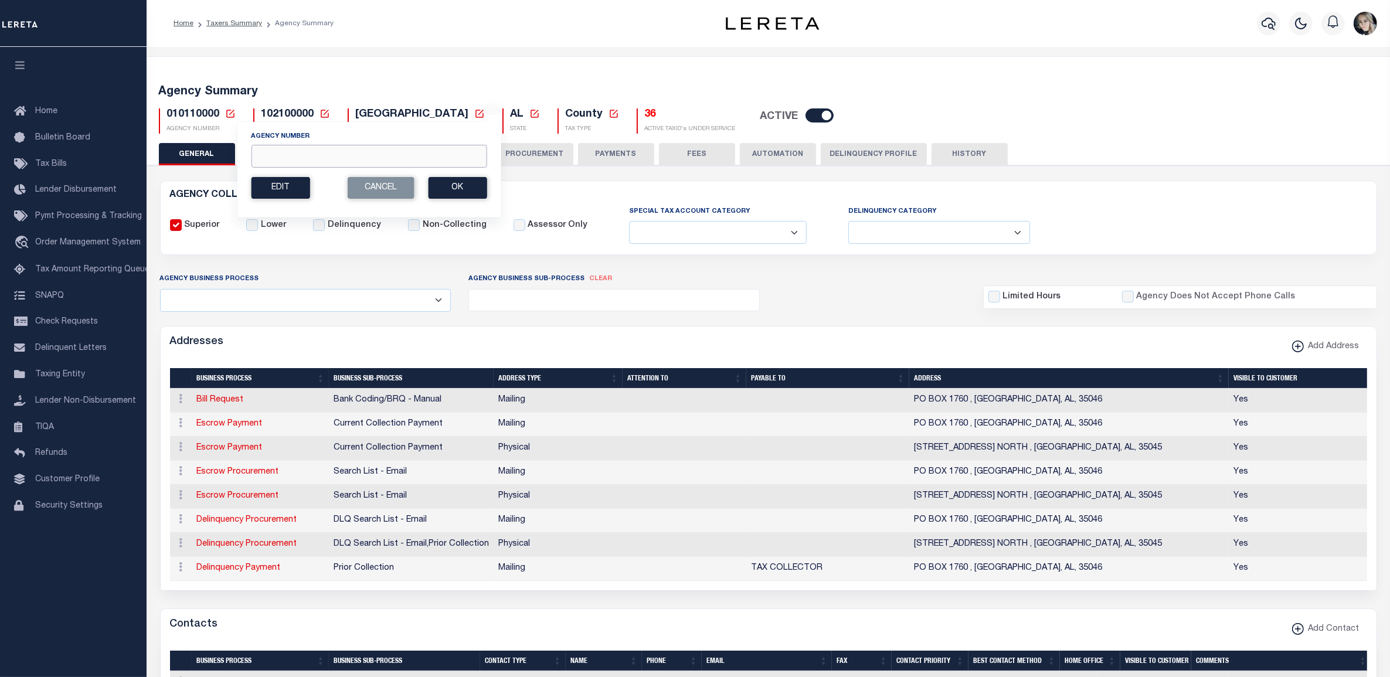
click at [293, 163] on input "Agency Number" at bounding box center [369, 156] width 236 height 23
click at [293, 157] on input "Agency Number" at bounding box center [369, 156] width 236 height 23
paste input "310470607"
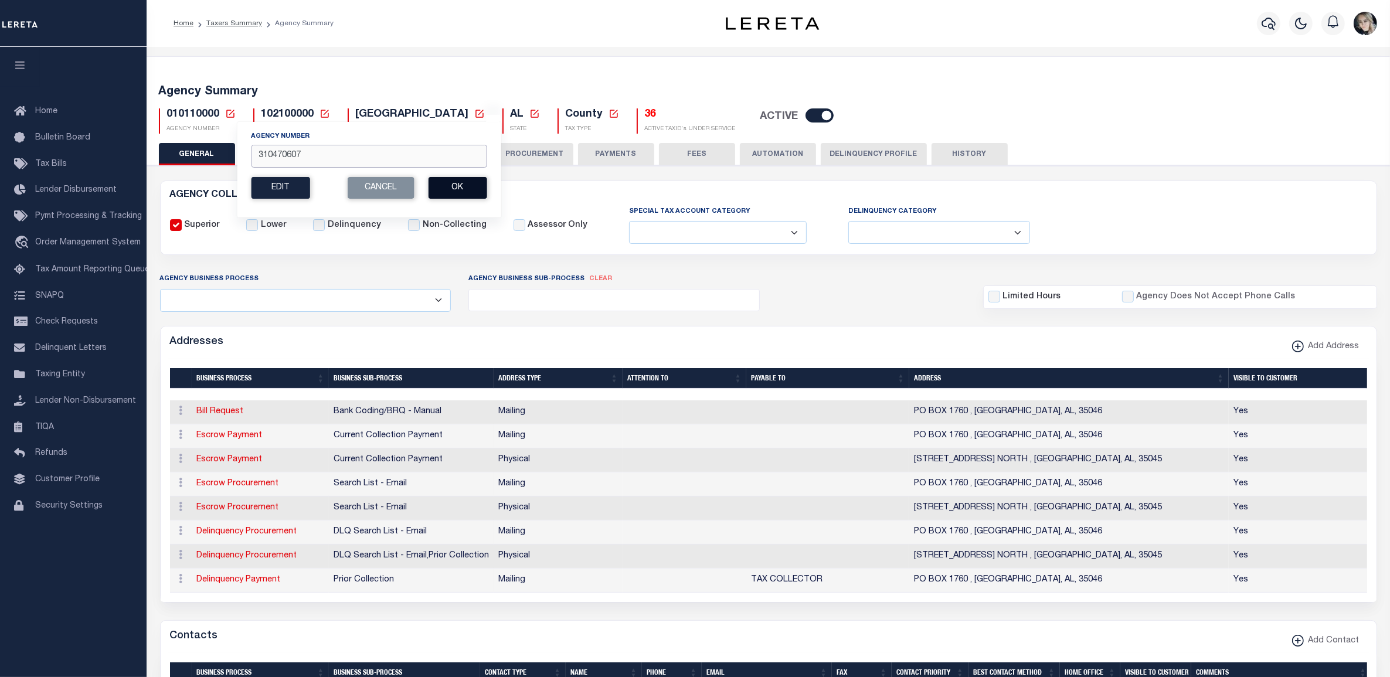
type input "310470607"
click at [458, 191] on button "Ok" at bounding box center [457, 188] width 59 height 22
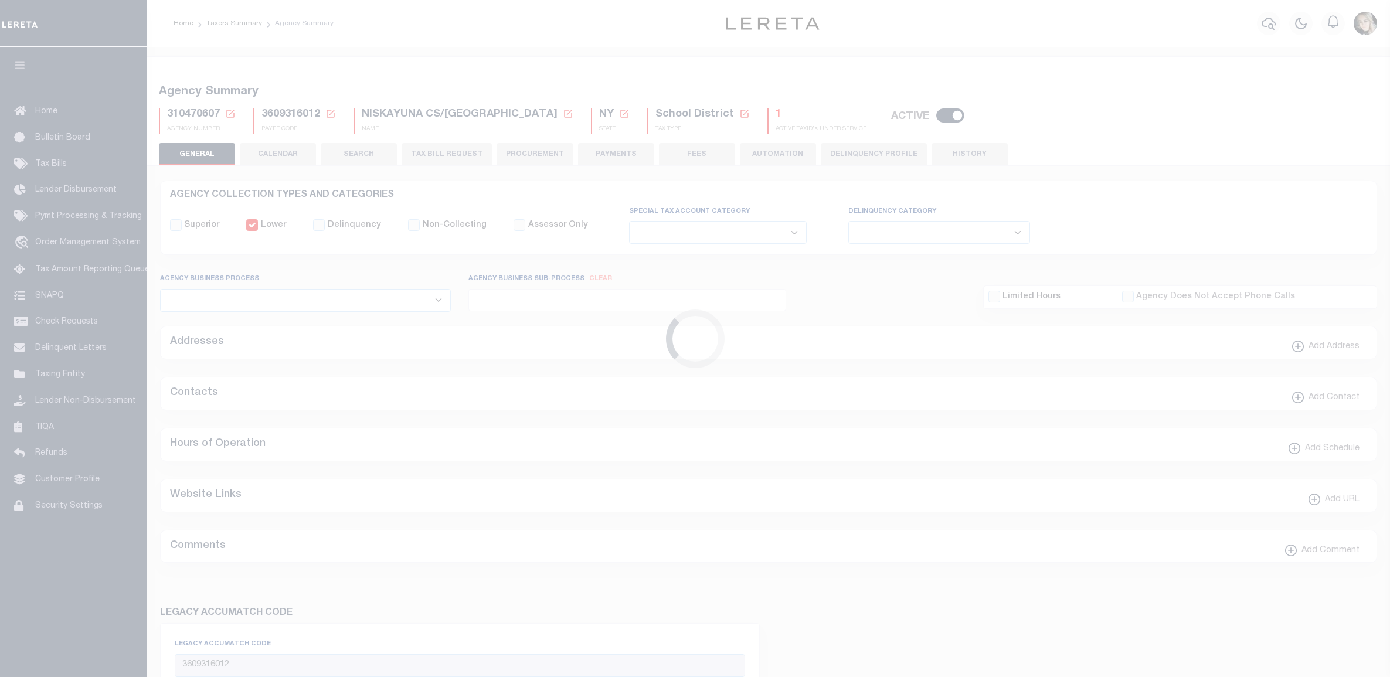
select select
